Goal: Task Accomplishment & Management: Manage account settings

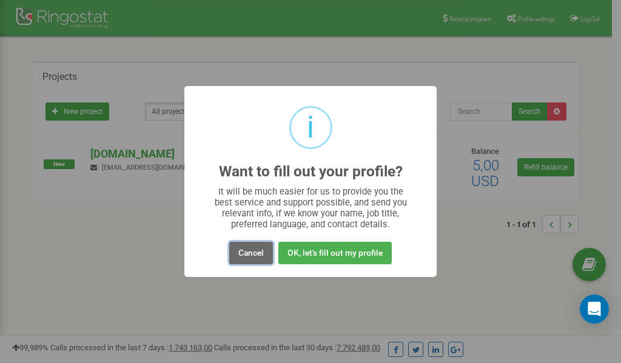
click at [253, 250] on button "Cancel" at bounding box center [251, 253] width 44 height 22
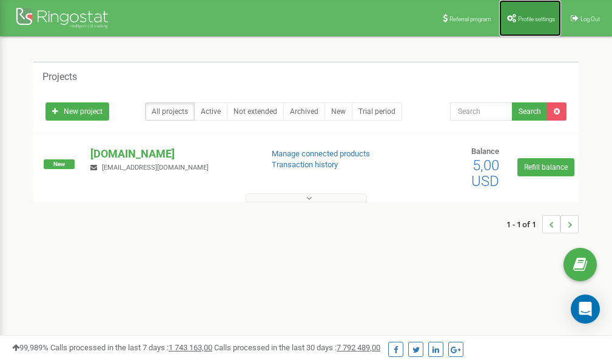
click at [518, 17] on span "Profile settings" at bounding box center [536, 19] width 37 height 7
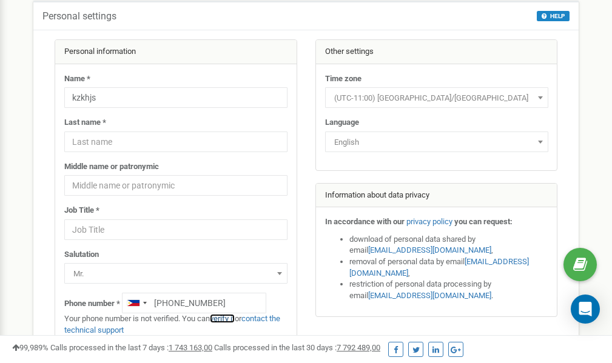
click at [230, 319] on link "verify it" at bounding box center [222, 318] width 25 height 9
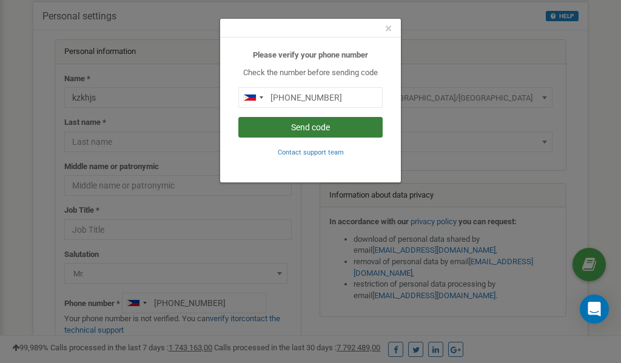
click at [330, 125] on button "Send code" at bounding box center [310, 127] width 144 height 21
